Goal: Transaction & Acquisition: Book appointment/travel/reservation

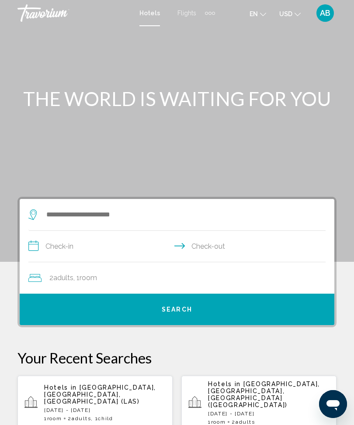
click at [205, 14] on div "Extra navigation items" at bounding box center [206, 13] width 3 height 3
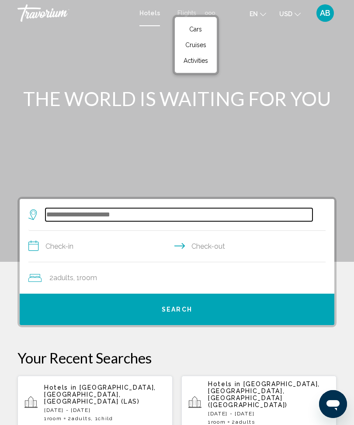
click at [113, 217] on input "Search widget" at bounding box center [178, 214] width 267 height 13
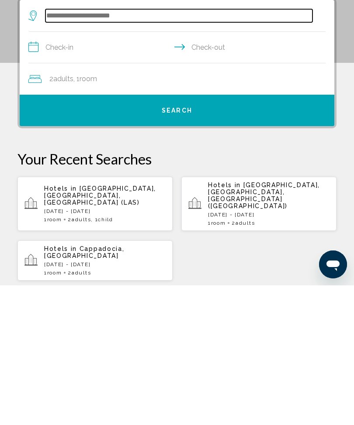
scroll to position [59, 0]
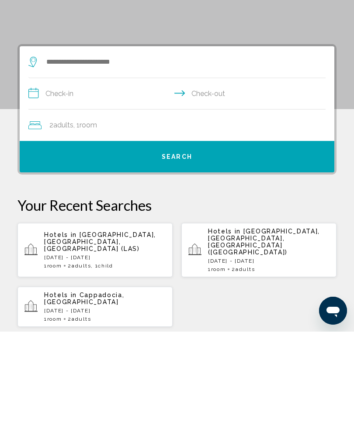
click at [111, 385] on span "Cappadocia, [GEOGRAPHIC_DATA]" at bounding box center [84, 392] width 80 height 14
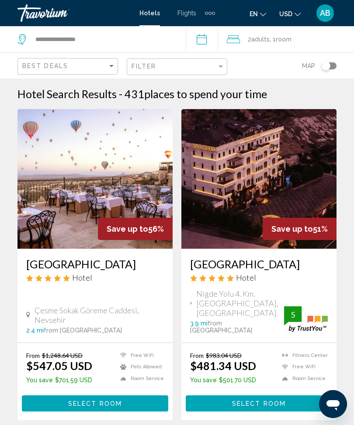
click at [269, 42] on span "Adults" at bounding box center [260, 39] width 18 height 7
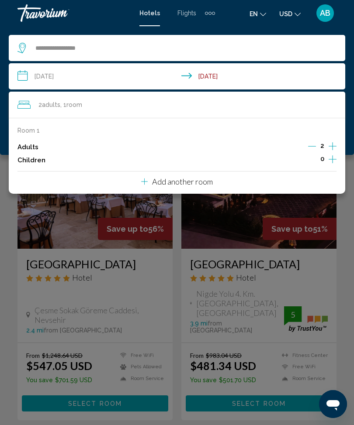
click at [27, 77] on input "**********" at bounding box center [179, 77] width 340 height 29
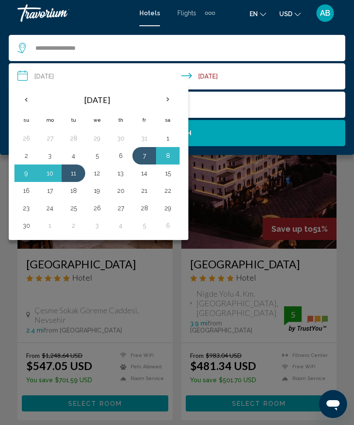
click at [176, 104] on th "Next month" at bounding box center [168, 99] width 24 height 19
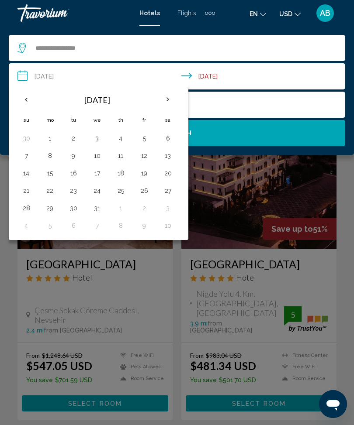
click at [169, 108] on th "Next month" at bounding box center [168, 99] width 24 height 19
click at [176, 106] on th "Next month" at bounding box center [168, 99] width 24 height 19
click at [175, 98] on th "Next month" at bounding box center [168, 99] width 24 height 19
click at [167, 105] on th "Next month" at bounding box center [168, 99] width 24 height 19
click at [73, 191] on button "21" at bounding box center [73, 191] width 14 height 12
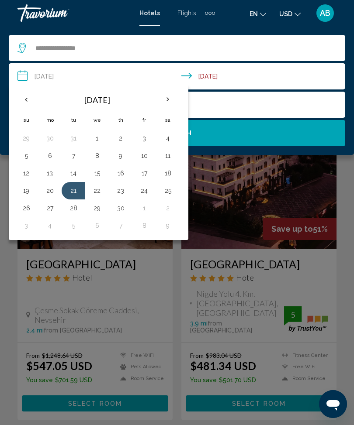
click at [167, 192] on button "25" at bounding box center [168, 191] width 14 height 12
type input "**********"
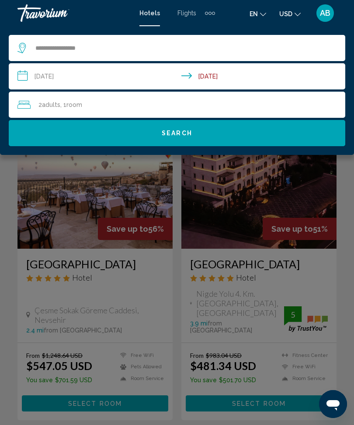
click at [210, 136] on button "Search" at bounding box center [177, 133] width 336 height 26
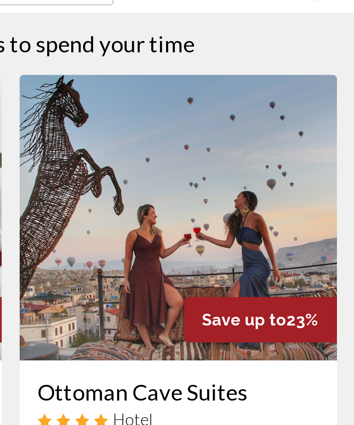
click at [181, 109] on img "Main content" at bounding box center [258, 179] width 155 height 140
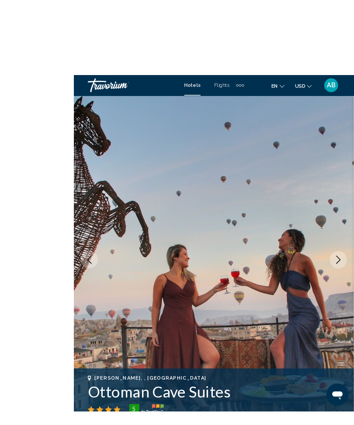
scroll to position [2, 0]
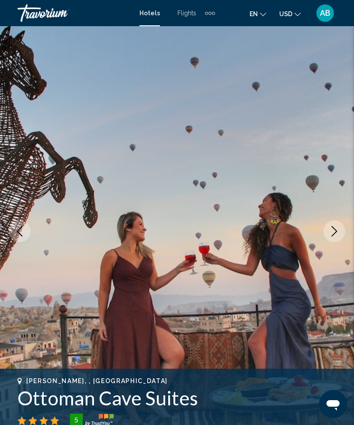
click at [336, 231] on icon "Next image" at bounding box center [334, 231] width 6 height 10
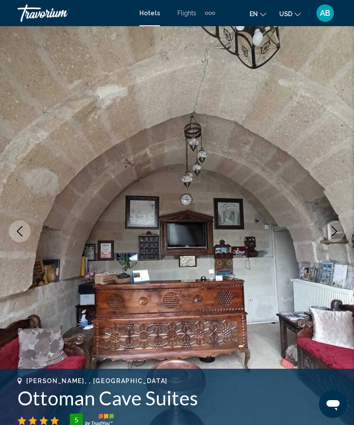
click at [336, 242] on button "Next image" at bounding box center [334, 231] width 22 height 22
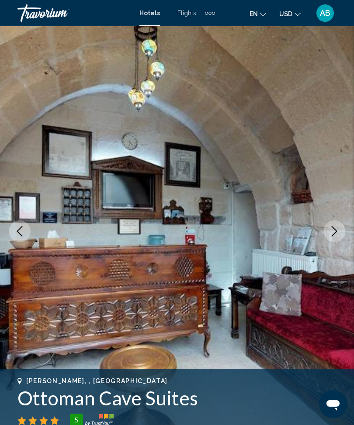
click at [334, 237] on button "Next image" at bounding box center [334, 231] width 22 height 22
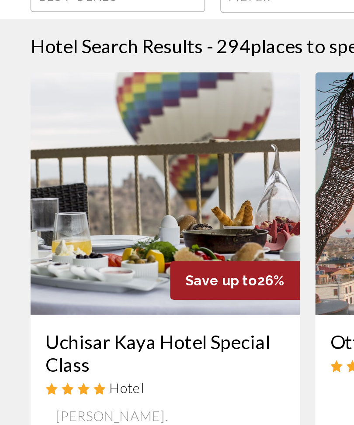
click at [114, 109] on img "Main content" at bounding box center [94, 179] width 155 height 140
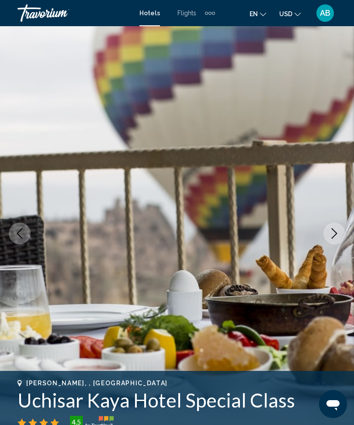
click at [333, 227] on button "Next image" at bounding box center [334, 234] width 22 height 22
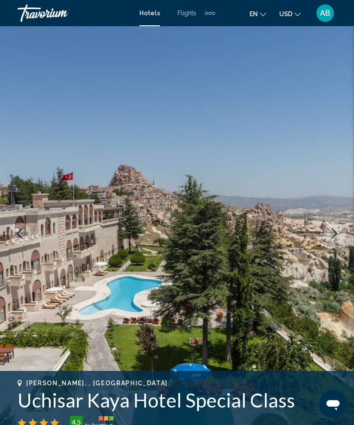
click at [326, 236] on button "Next image" at bounding box center [334, 234] width 22 height 22
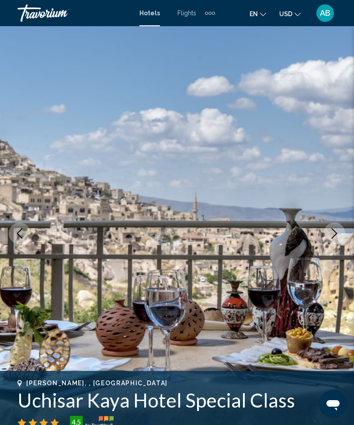
click at [18, 234] on icon "Previous image" at bounding box center [20, 233] width 6 height 10
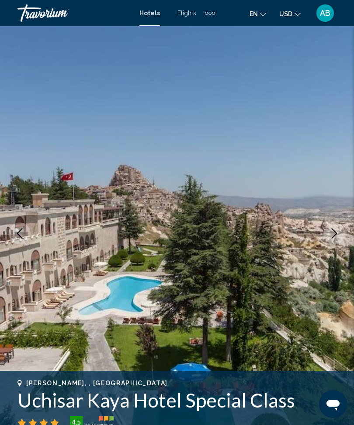
click at [25, 230] on button "Previous image" at bounding box center [20, 234] width 22 height 22
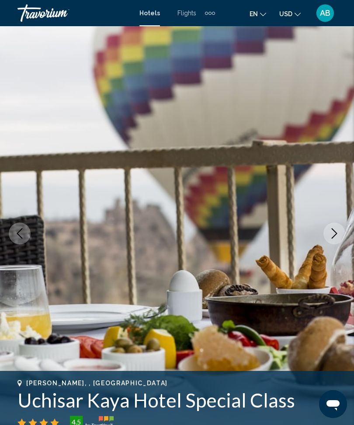
click at [332, 237] on icon "Next image" at bounding box center [334, 233] width 10 height 10
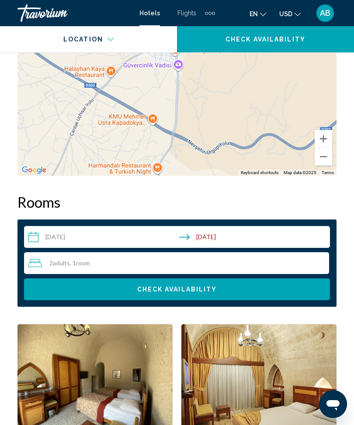
scroll to position [1230, 0]
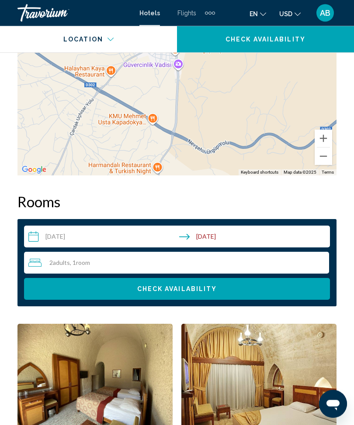
click at [180, 262] on div "2 Adult Adults , 1 Room rooms" at bounding box center [178, 263] width 300 height 10
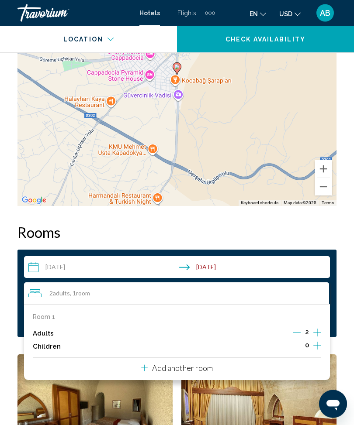
scroll to position [1200, 0]
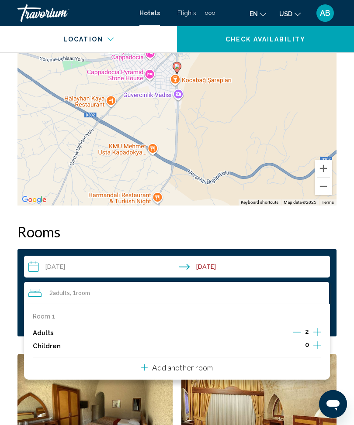
click at [185, 370] on div "Add another room" at bounding box center [177, 367] width 72 height 10
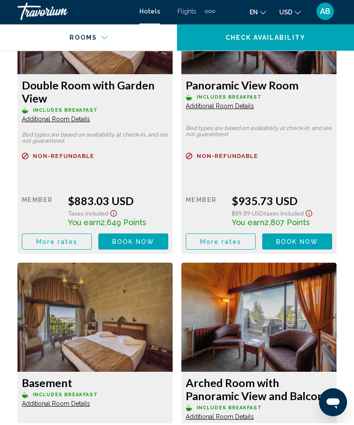
scroll to position [2370, 0]
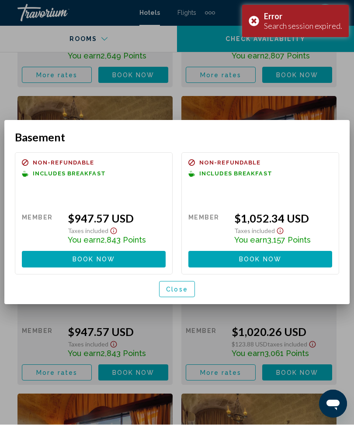
click at [185, 288] on span "Close" at bounding box center [177, 289] width 22 height 7
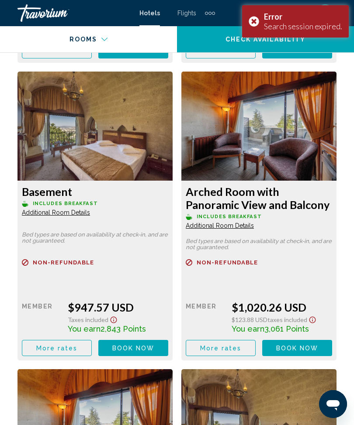
scroll to position [2407, 0]
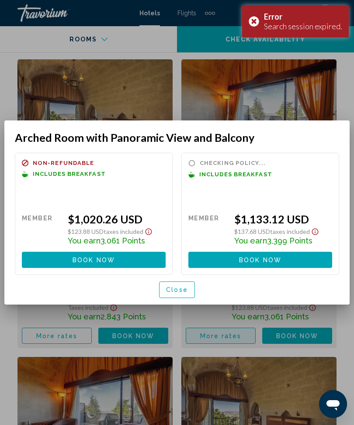
scroll to position [0, 0]
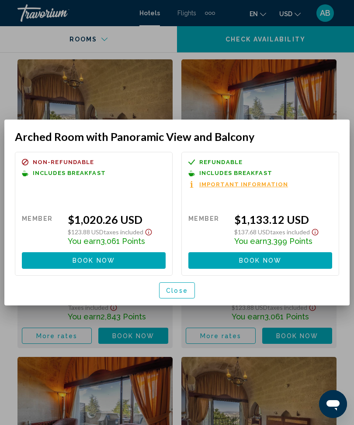
click at [182, 289] on span "Close" at bounding box center [177, 290] width 22 height 7
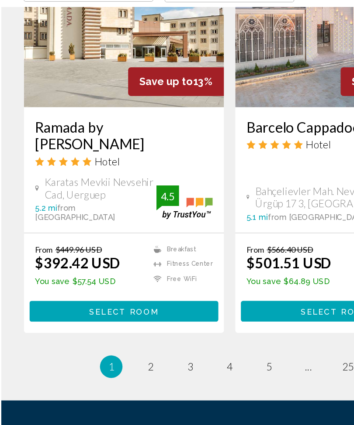
scroll to position [1813, 0]
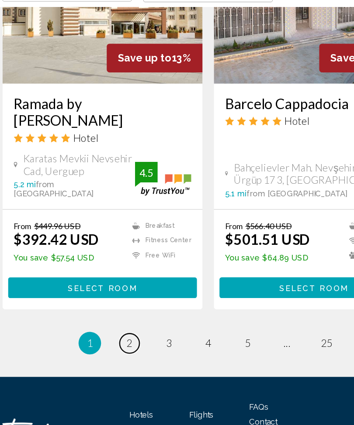
click at [113, 335] on span "2" at bounding box center [115, 340] width 4 height 10
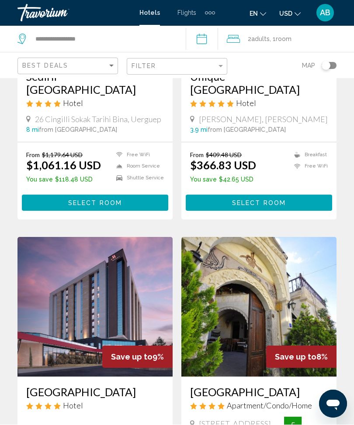
click at [210, 9] on div "Extra navigation items" at bounding box center [210, 13] width 10 height 13
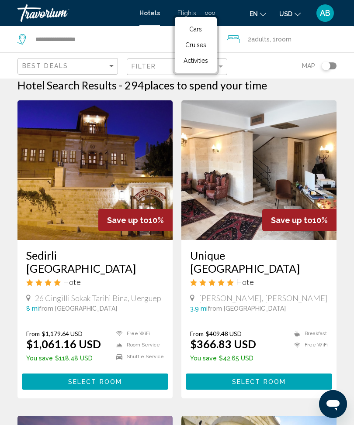
scroll to position [0, 0]
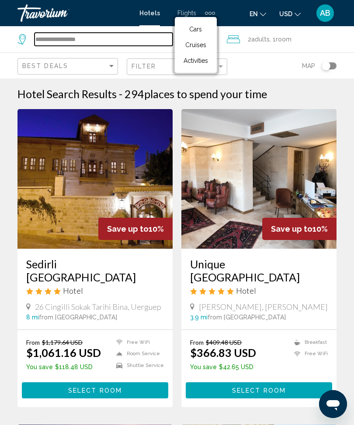
click at [113, 40] on input "**********" at bounding box center [103, 39] width 138 height 13
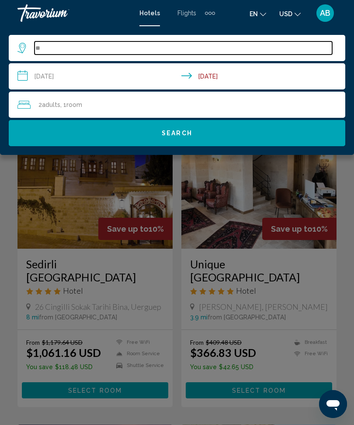
type input "*"
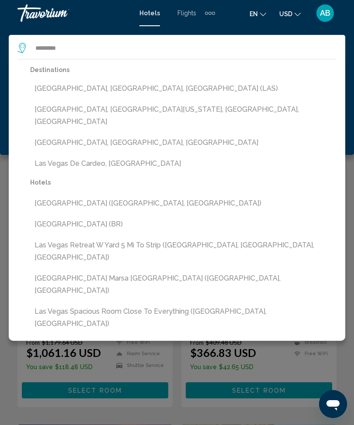
click at [128, 81] on button "[GEOGRAPHIC_DATA], [GEOGRAPHIC_DATA], [GEOGRAPHIC_DATA] (LAS)" at bounding box center [183, 88] width 306 height 17
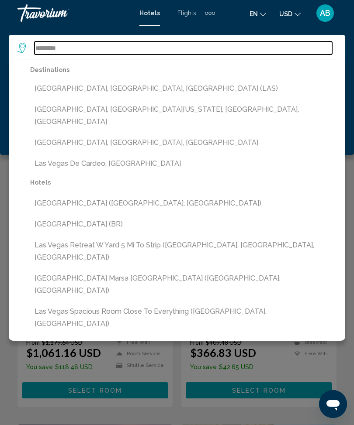
type input "**********"
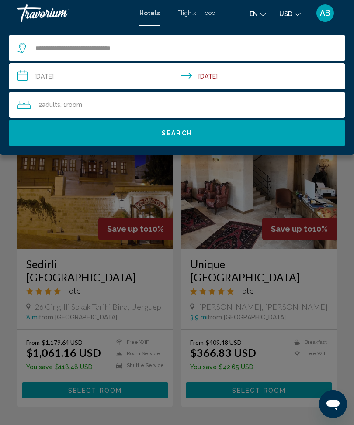
click at [25, 77] on input "**********" at bounding box center [179, 77] width 340 height 29
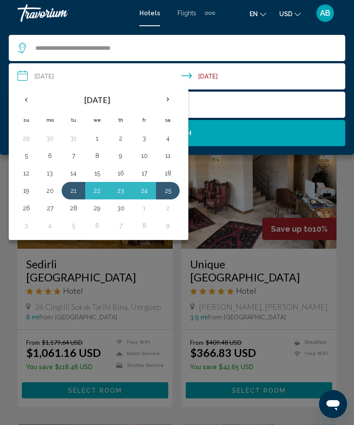
click at [27, 99] on th "Previous month" at bounding box center [26, 99] width 24 height 19
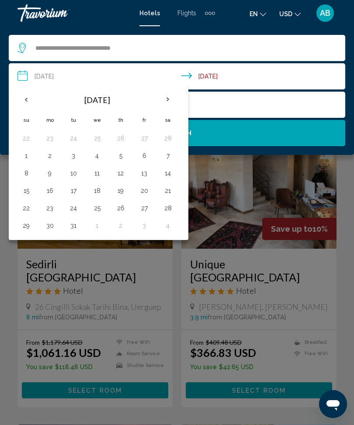
click at [33, 101] on th "Previous month" at bounding box center [26, 99] width 24 height 19
click at [34, 100] on th "Previous month" at bounding box center [26, 99] width 24 height 19
click at [28, 106] on th "Previous month" at bounding box center [26, 99] width 24 height 19
click at [30, 101] on th "Previous month" at bounding box center [26, 99] width 24 height 19
click at [32, 101] on th "Previous month" at bounding box center [26, 99] width 24 height 19
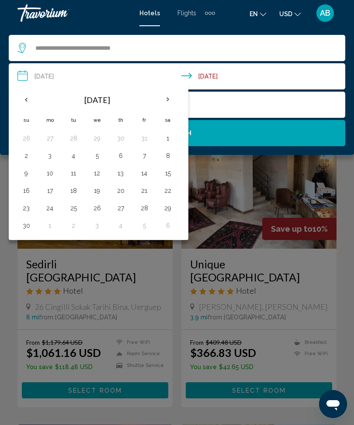
click at [30, 100] on th "Previous month" at bounding box center [26, 99] width 24 height 19
click at [28, 102] on th "Previous month" at bounding box center [26, 99] width 24 height 19
click at [177, 102] on th "Next month" at bounding box center [168, 99] width 24 height 19
click at [74, 193] on button "23" at bounding box center [73, 191] width 14 height 12
click at [143, 190] on button "26" at bounding box center [144, 191] width 14 height 12
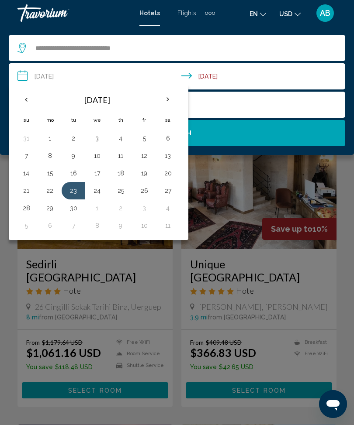
type input "**********"
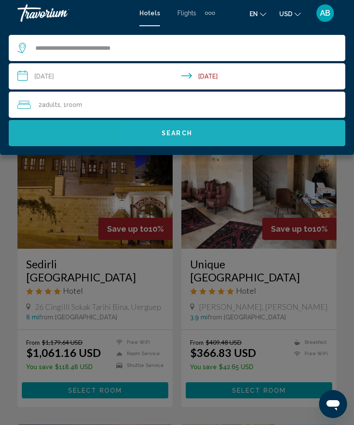
click at [217, 134] on button "Search" at bounding box center [177, 133] width 336 height 26
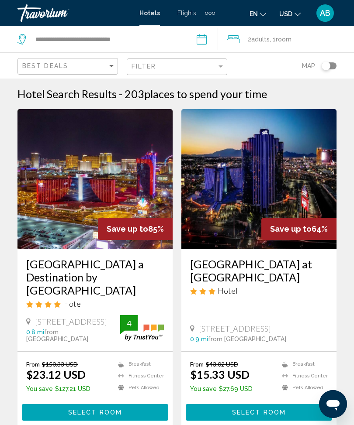
click at [279, 39] on span ", 1 Room rooms" at bounding box center [280, 39] width 22 height 12
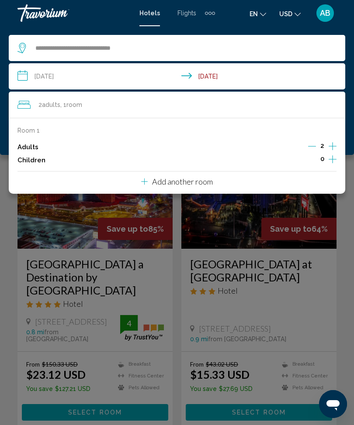
click at [1, 129] on div "**********" at bounding box center [177, 90] width 354 height 129
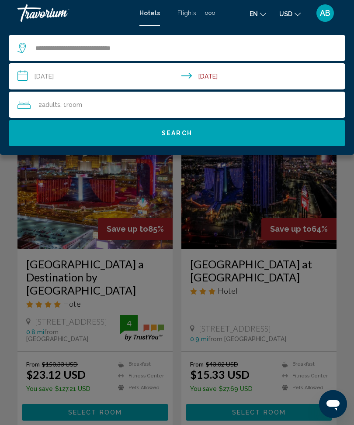
click at [140, 175] on div "Main content" at bounding box center [177, 212] width 354 height 425
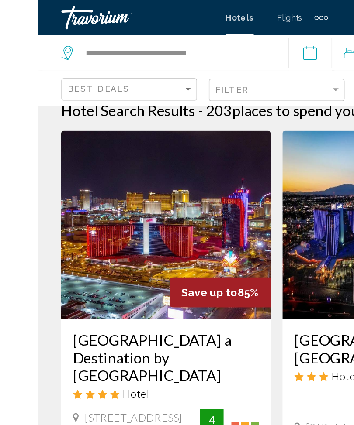
scroll to position [7, 0]
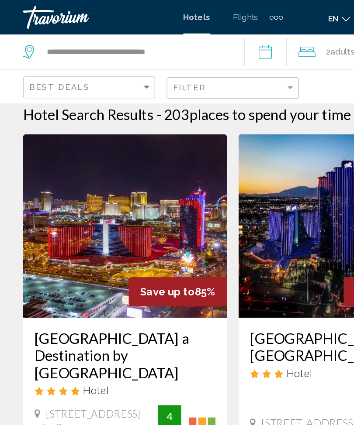
click at [240, 41] on icon "Travelers: 2 adults, 0 children" at bounding box center [233, 39] width 13 height 8
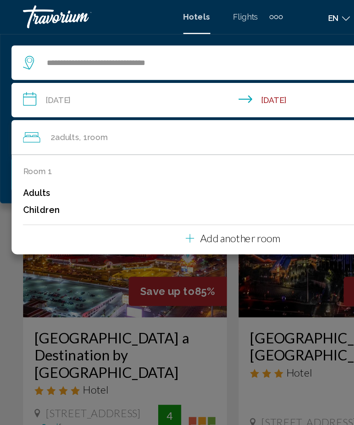
scroll to position [7, 0]
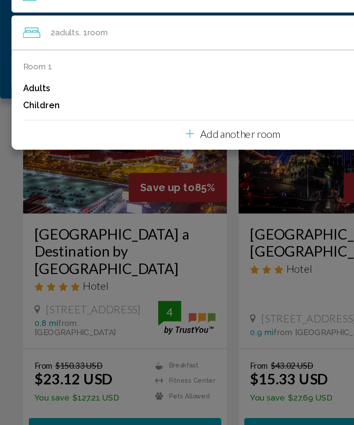
click at [169, 212] on div "Main content" at bounding box center [177, 212] width 354 height 425
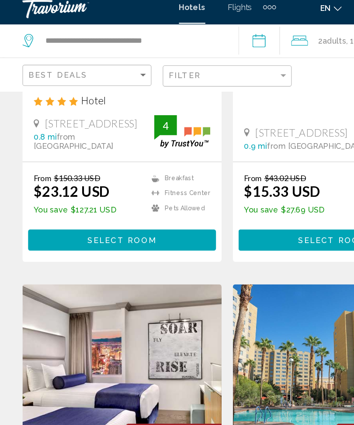
scroll to position [142, 0]
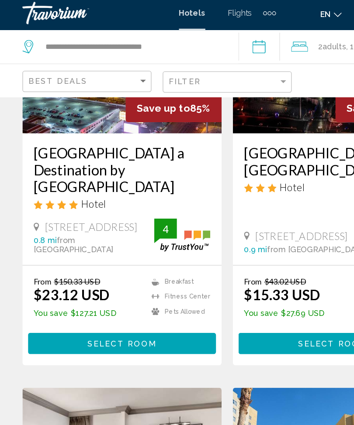
click at [113, 268] on button "Select Room" at bounding box center [95, 270] width 146 height 16
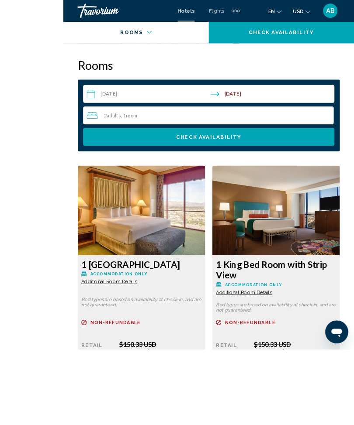
scroll to position [1465, 0]
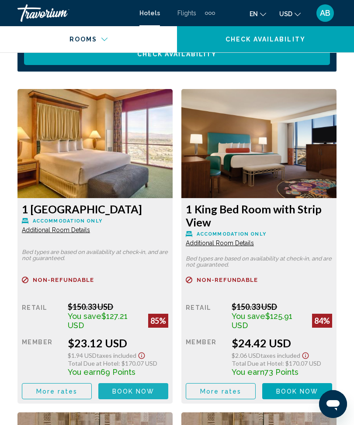
click at [129, 393] on span "Book now" at bounding box center [133, 391] width 42 height 7
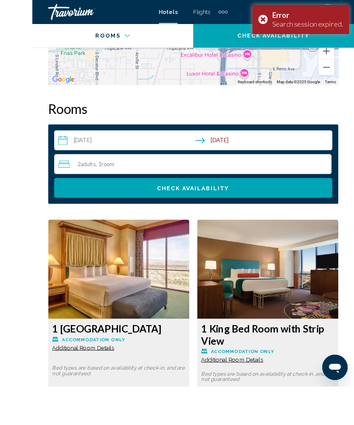
scroll to position [1471, 0]
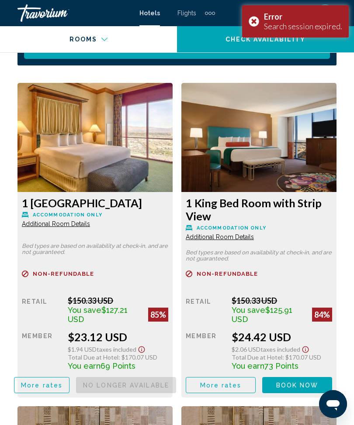
click at [0, 0] on span "Book now" at bounding box center [0, 0] width 0 height 0
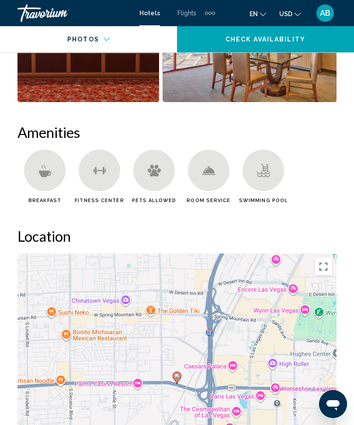
scroll to position [889, 0]
